Goal: Task Accomplishment & Management: Manage account settings

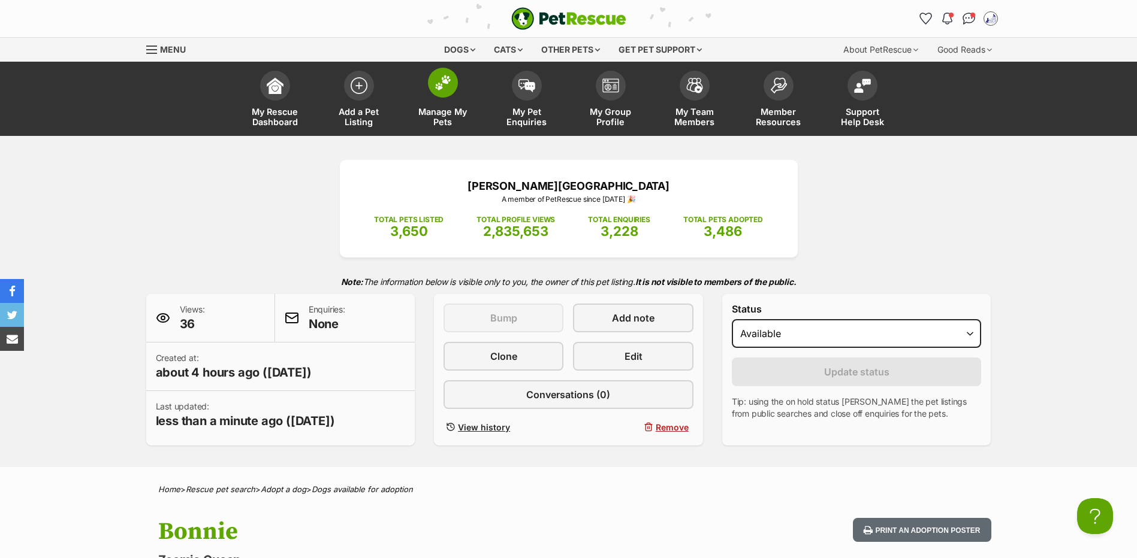
click at [446, 119] on span "Manage My Pets" at bounding box center [443, 117] width 54 height 20
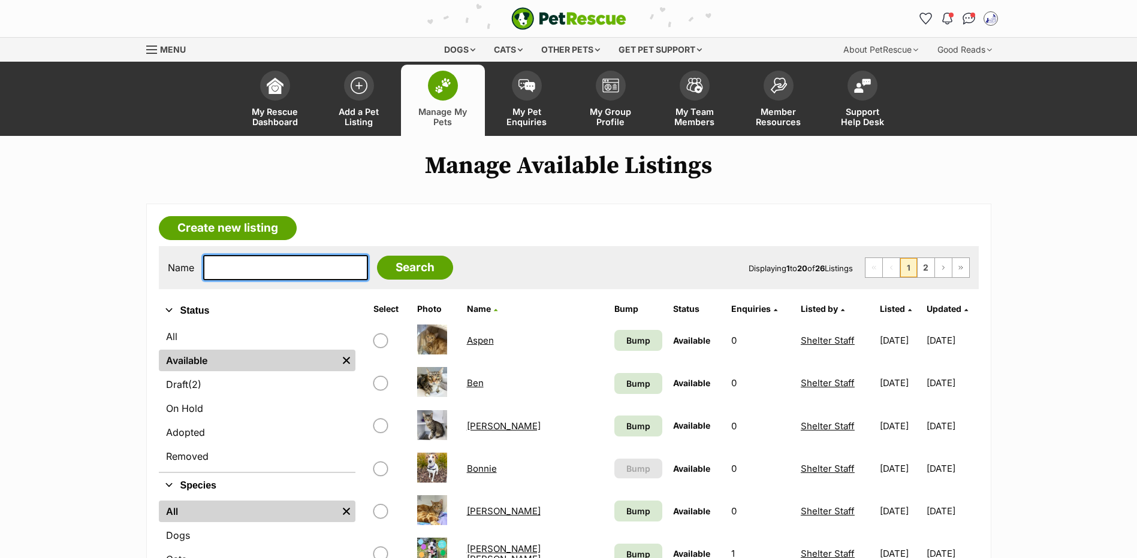
click at [261, 279] on input "text" at bounding box center [285, 267] width 165 height 25
type input "buzz"
click at [377, 256] on input "Search" at bounding box center [415, 268] width 76 height 24
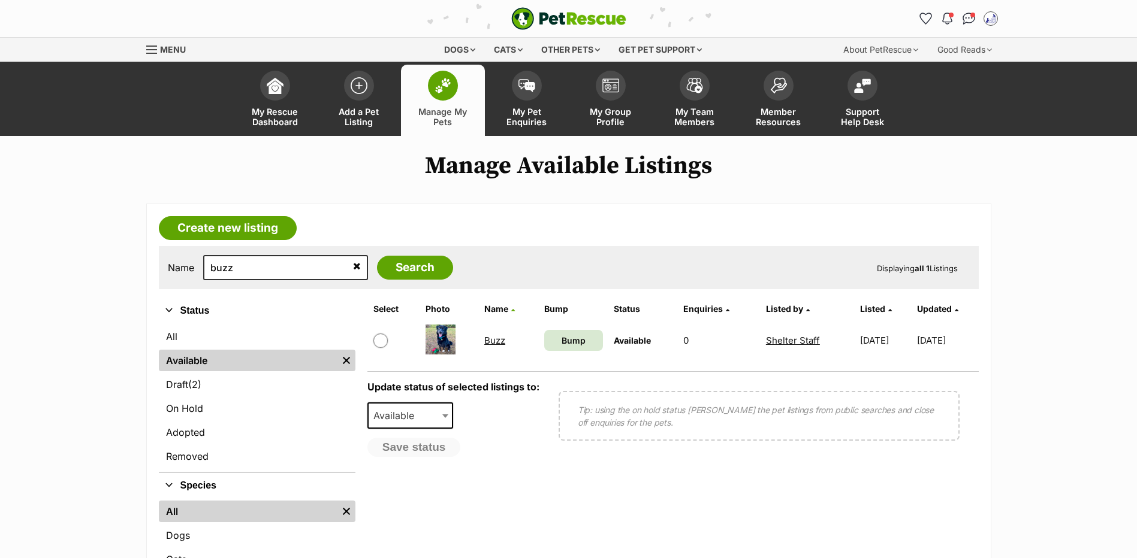
click at [490, 346] on link "Buzz" at bounding box center [494, 340] width 21 height 11
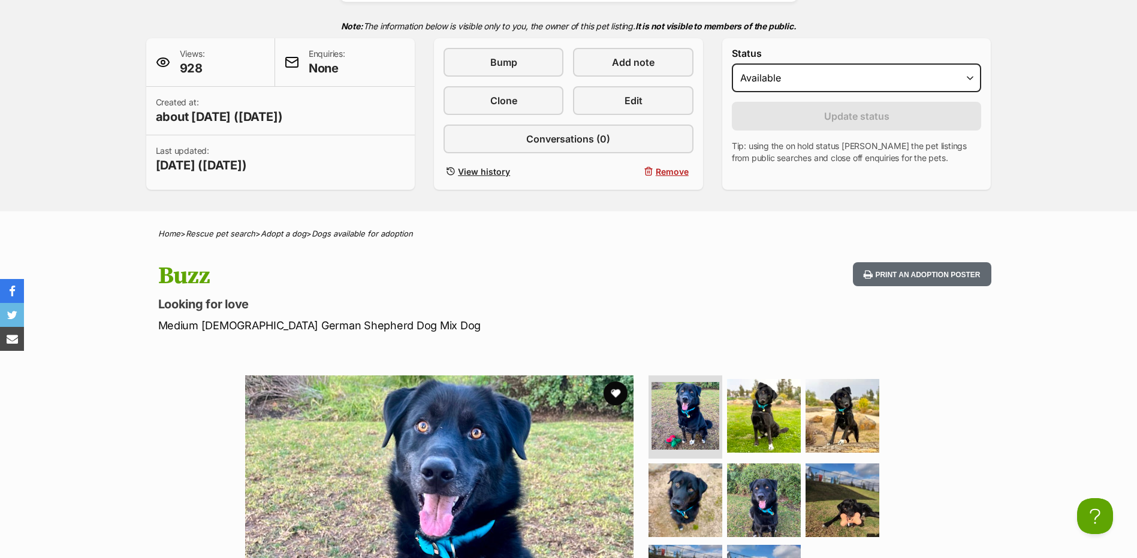
scroll to position [639, 0]
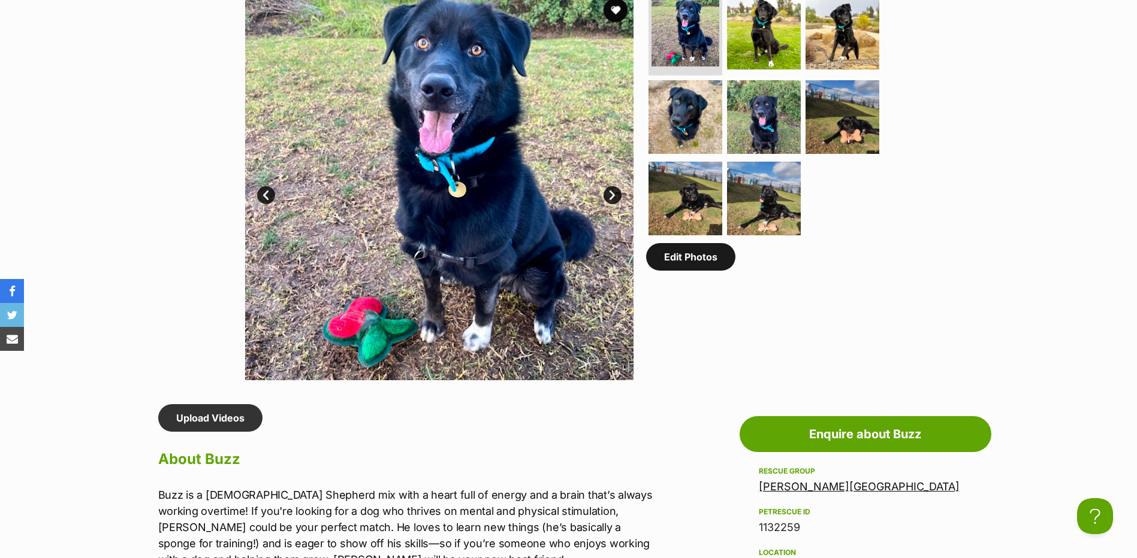
click at [679, 271] on link "Edit Photos" at bounding box center [690, 257] width 89 height 28
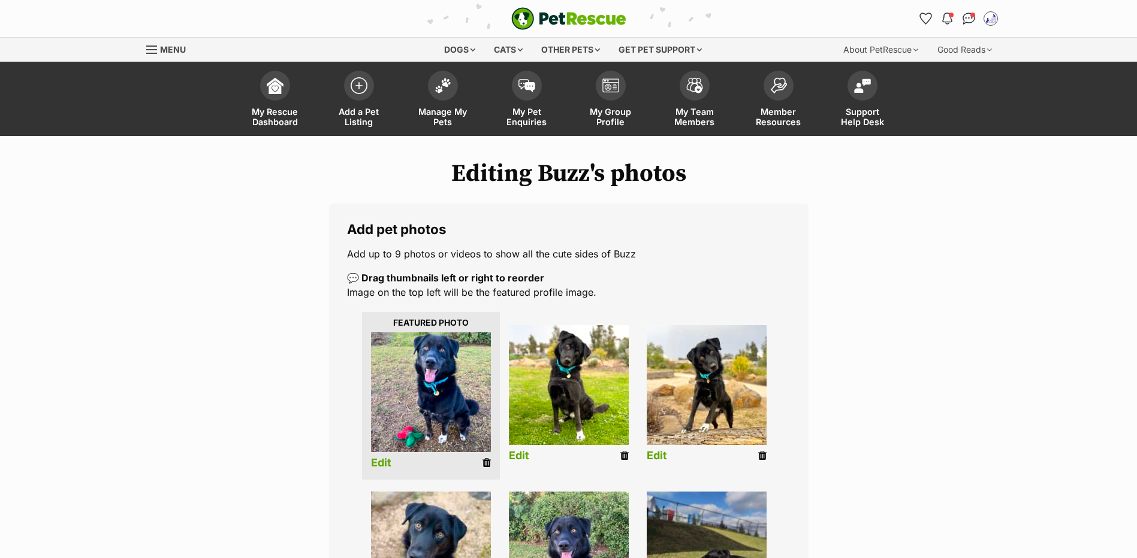
scroll to position [383, 0]
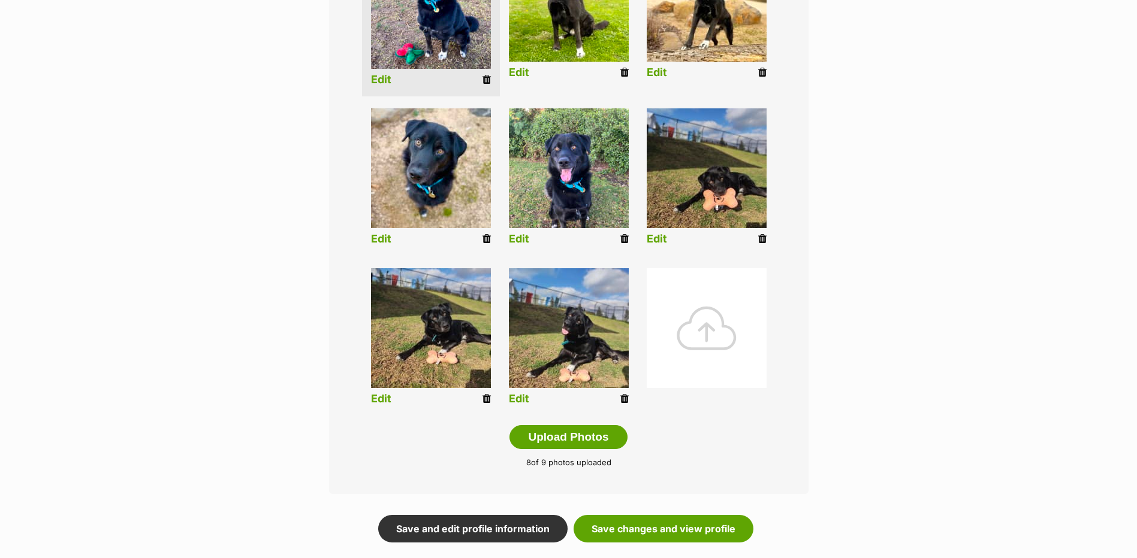
click at [691, 345] on div at bounding box center [707, 328] width 120 height 120
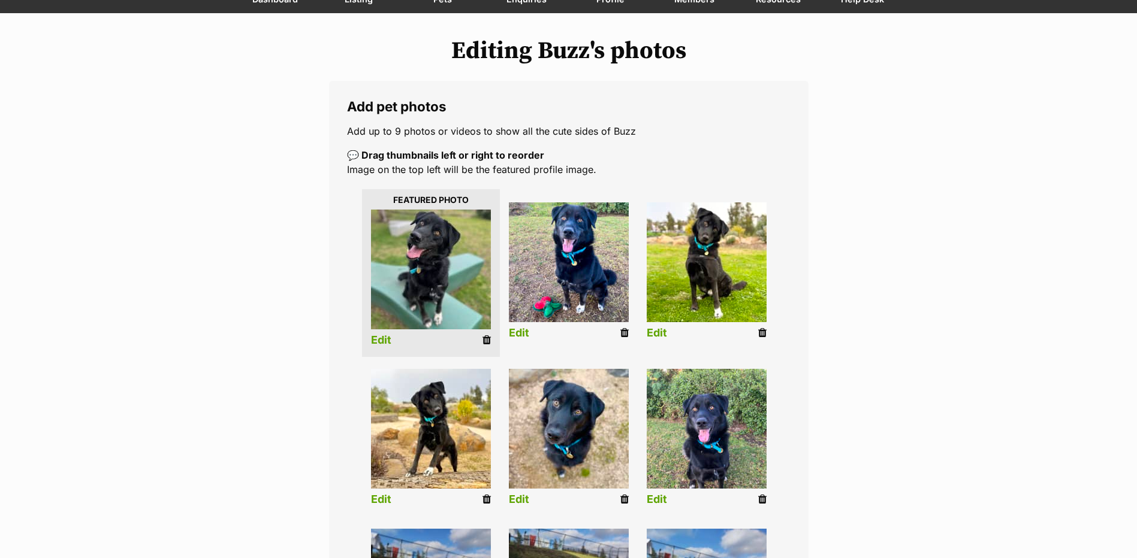
scroll to position [506, 0]
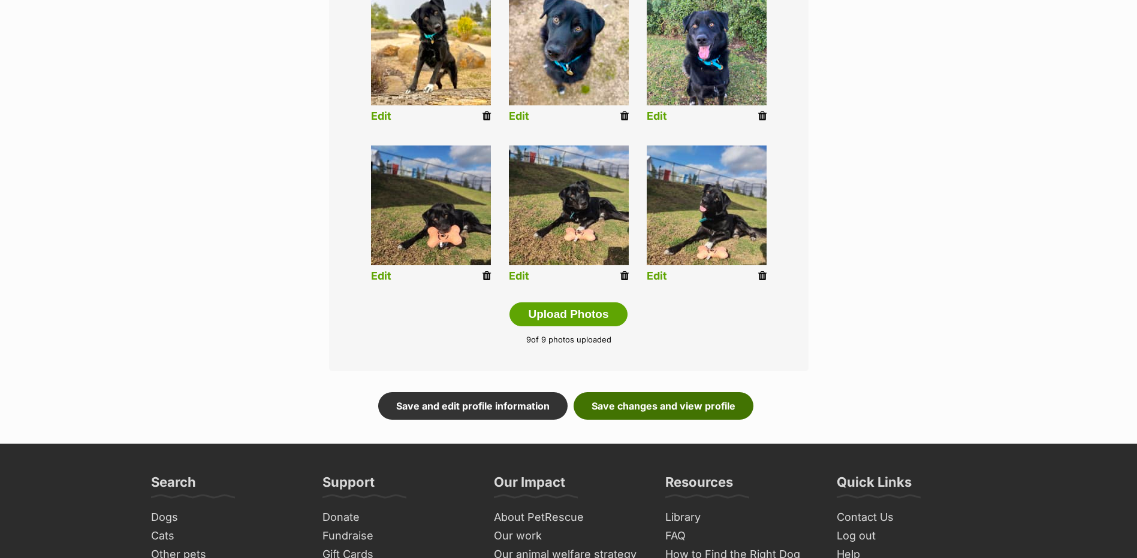
click at [638, 415] on link "Save changes and view profile" at bounding box center [663, 406] width 180 height 28
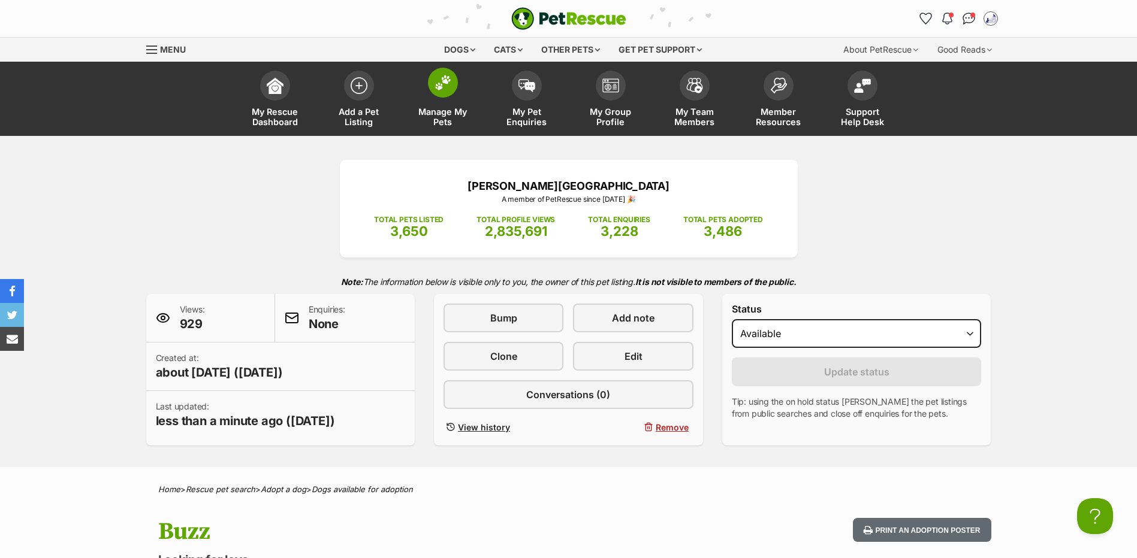
click at [428, 121] on span "Manage My Pets" at bounding box center [443, 117] width 54 height 20
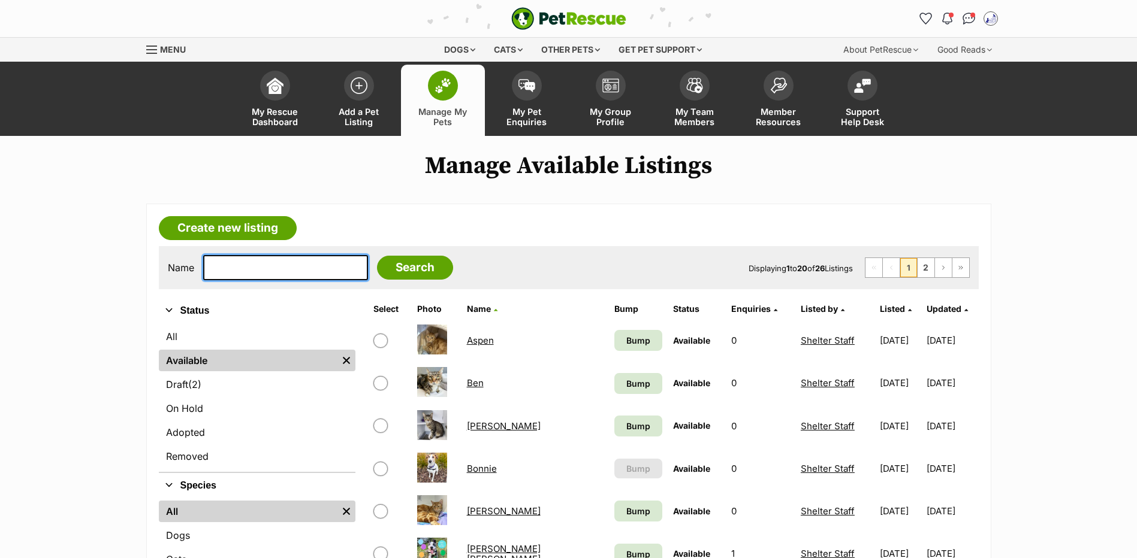
click at [243, 280] on input "text" at bounding box center [285, 267] width 165 height 25
type input "koda"
click at [377, 256] on input "Search" at bounding box center [415, 268] width 76 height 24
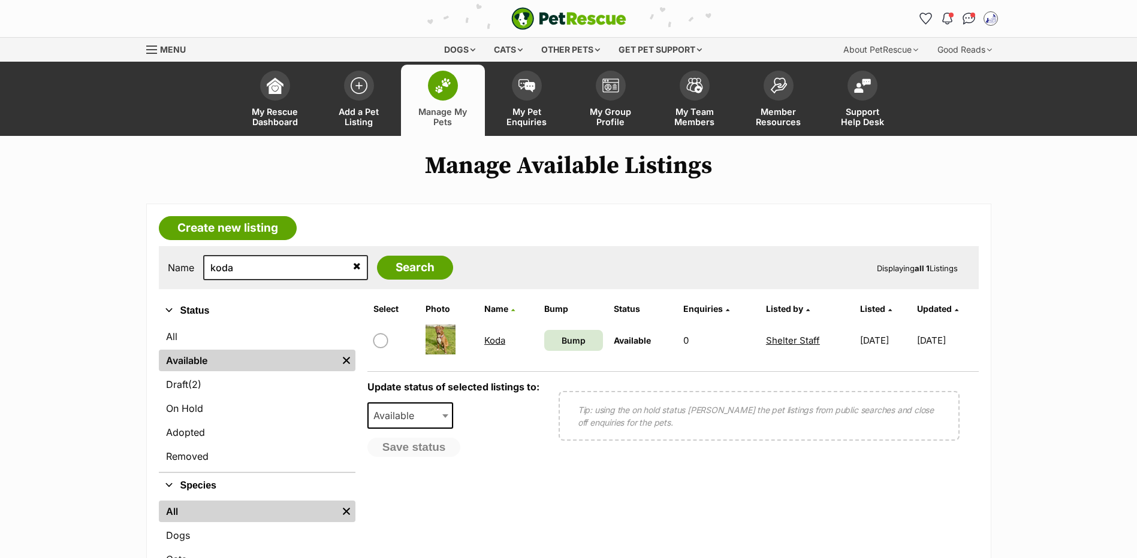
click at [487, 346] on link "Koda" at bounding box center [494, 340] width 21 height 11
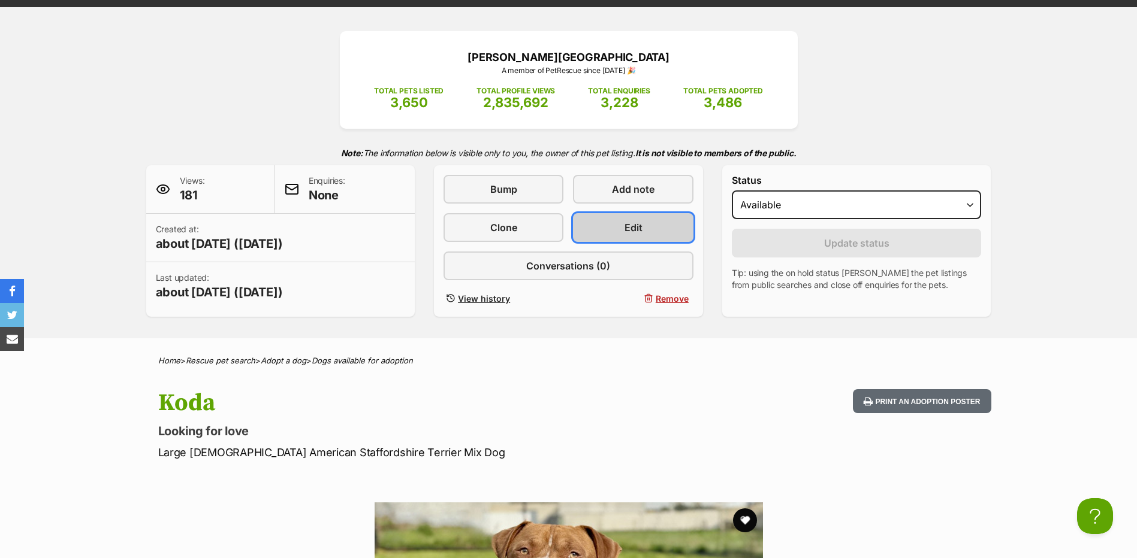
click at [640, 235] on span "Edit" at bounding box center [633, 228] width 18 height 14
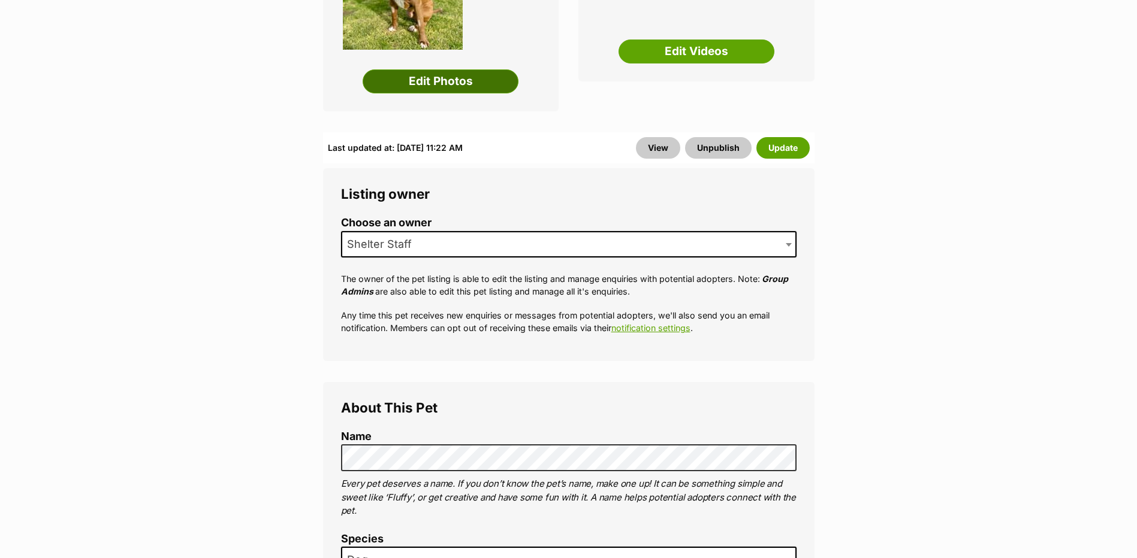
click at [436, 93] on link "Edit Photos" at bounding box center [441, 82] width 156 height 24
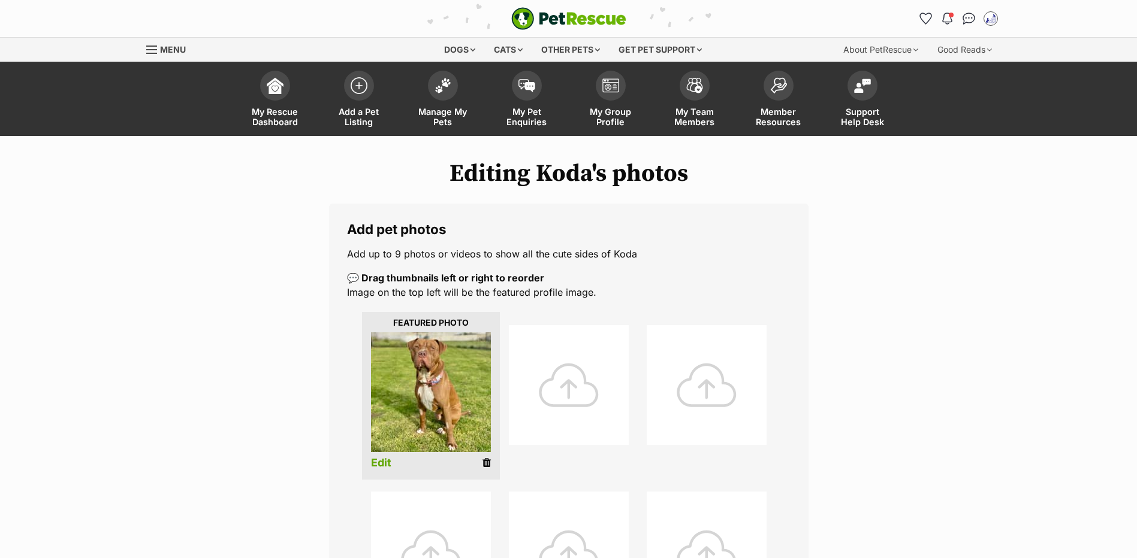
scroll to position [128, 0]
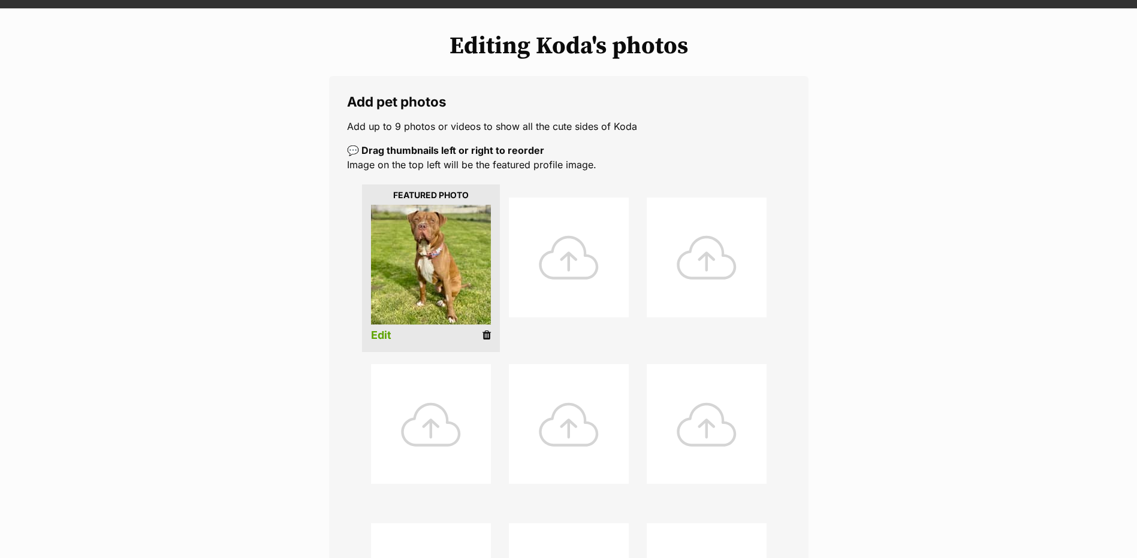
click at [569, 279] on div at bounding box center [569, 258] width 120 height 120
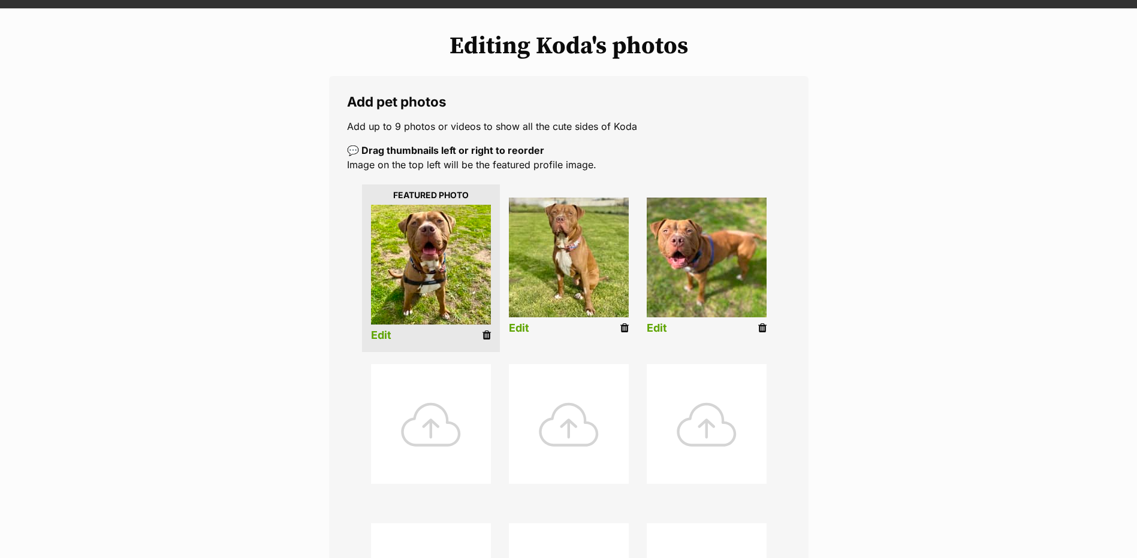
scroll to position [767, 0]
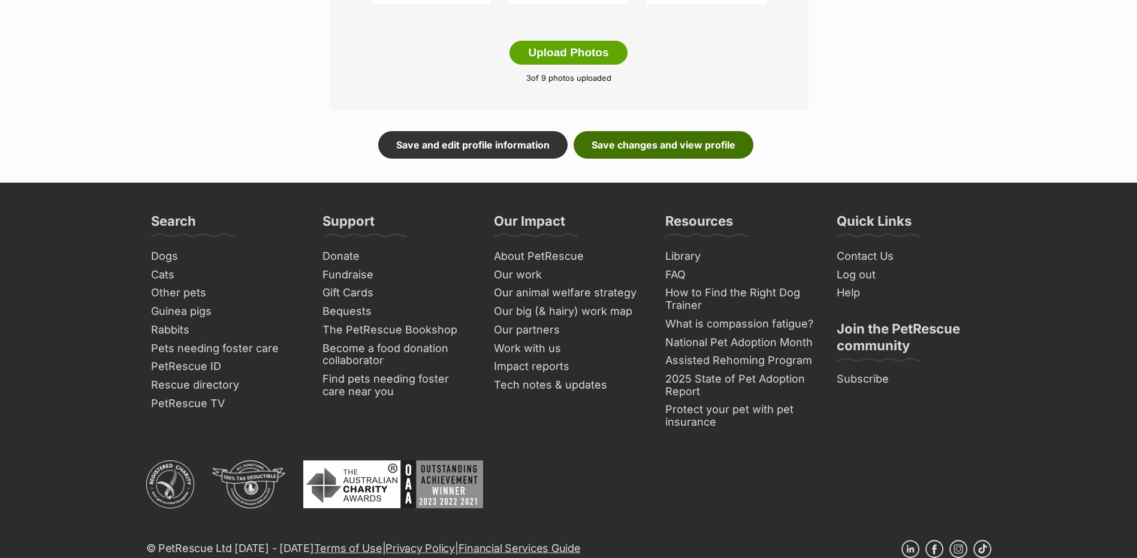
click at [635, 155] on link "Save changes and view profile" at bounding box center [663, 145] width 180 height 28
